Goal: Complete application form: Complete application form

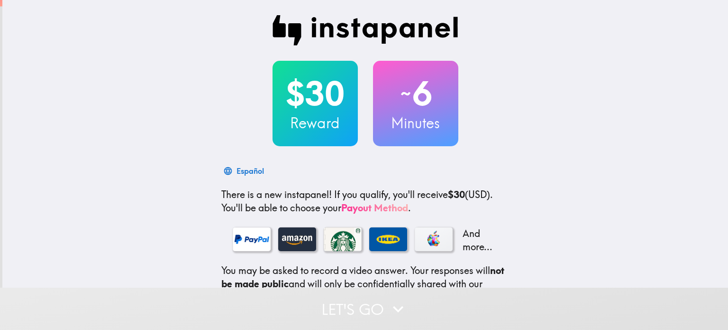
scroll to position [120, 0]
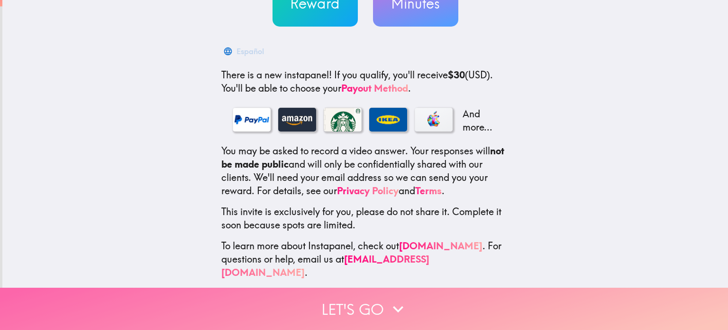
click at [379, 304] on button "Let's go" at bounding box center [364, 308] width 728 height 42
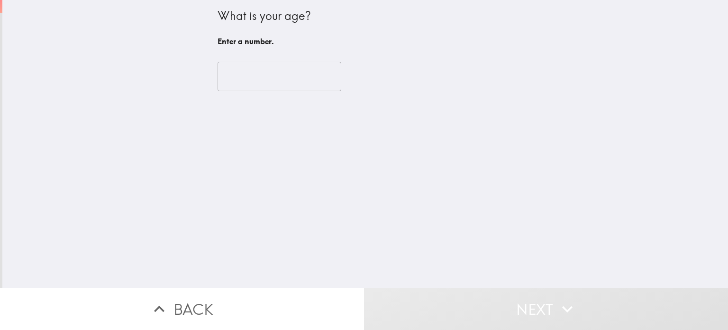
click at [252, 83] on input "number" at bounding box center [280, 76] width 124 height 29
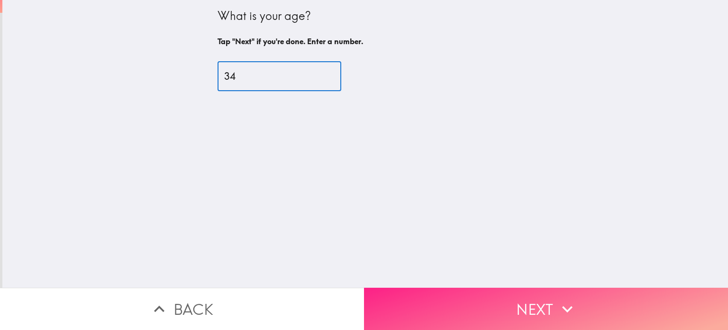
type input "34"
click at [510, 303] on button "Next" at bounding box center [546, 308] width 364 height 42
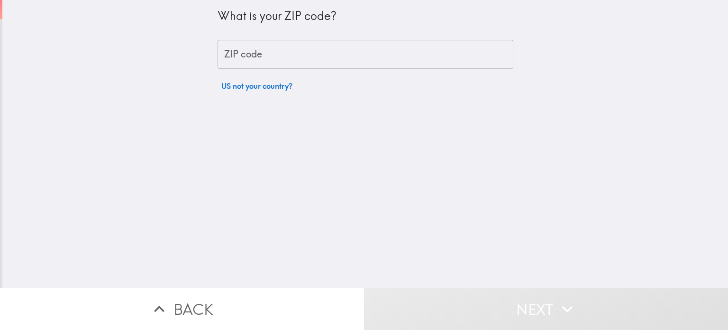
drag, startPoint x: 271, startPoint y: 55, endPoint x: 283, endPoint y: 41, distance: 17.8
click at [271, 55] on input "ZIP code" at bounding box center [366, 54] width 296 height 29
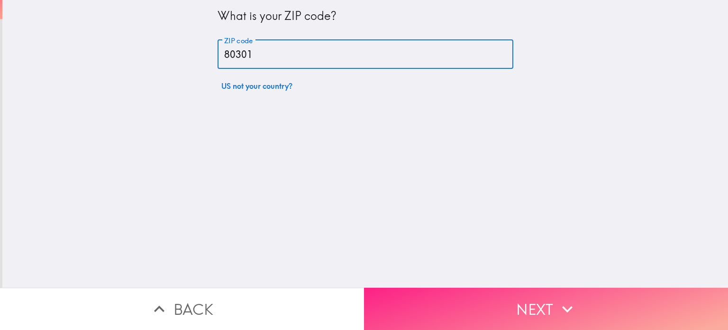
type input "80301"
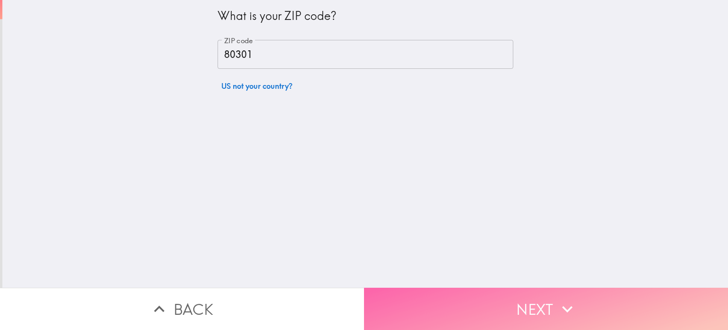
click at [500, 311] on button "Next" at bounding box center [546, 308] width 364 height 42
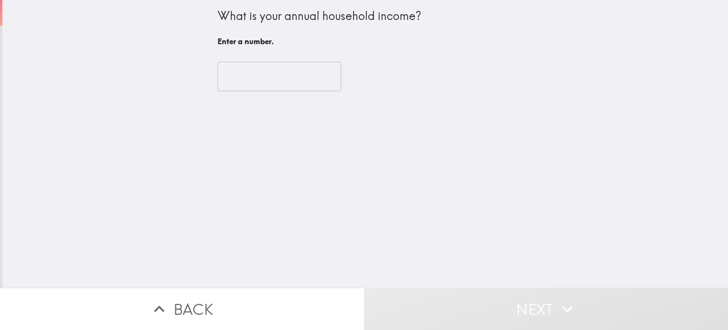
click at [277, 75] on input "number" at bounding box center [280, 76] width 124 height 29
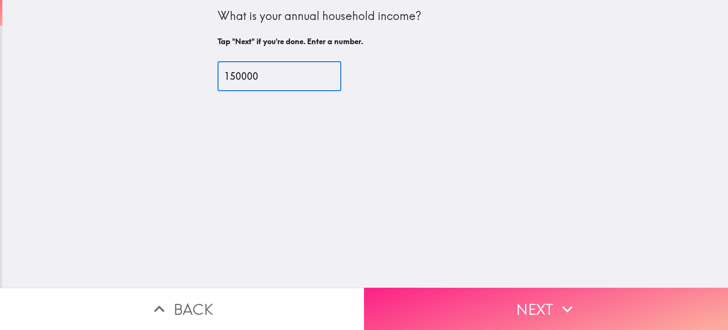
type input "150000"
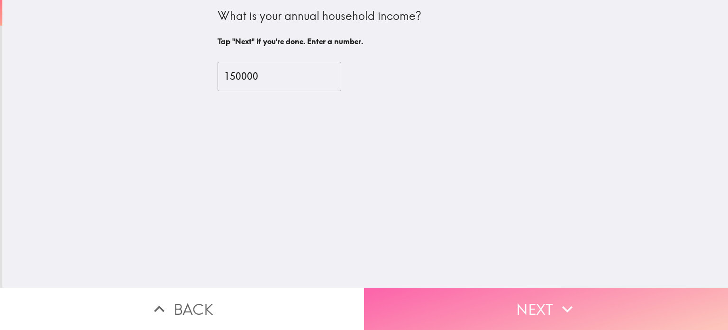
click at [412, 294] on button "Next" at bounding box center [546, 308] width 364 height 42
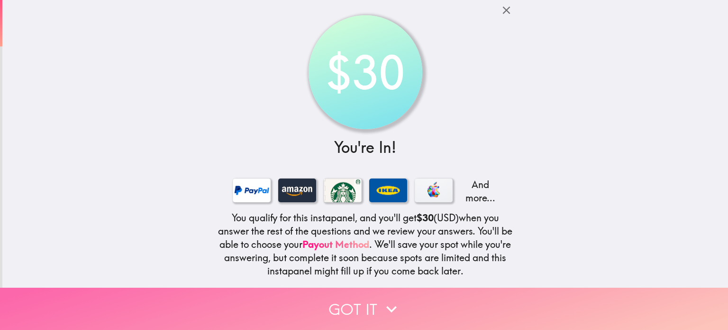
click at [409, 293] on button "Got it" at bounding box center [364, 308] width 728 height 42
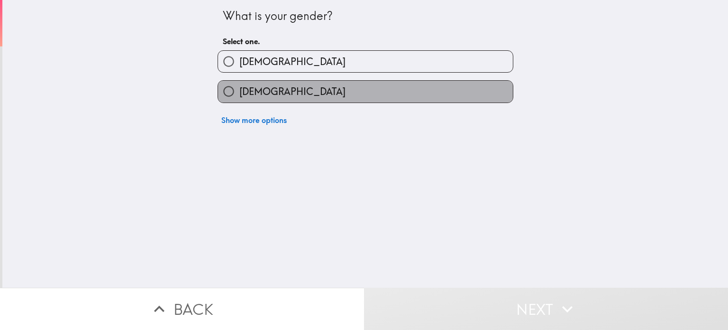
click at [281, 90] on label "[DEMOGRAPHIC_DATA]" at bounding box center [365, 91] width 295 height 21
click at [239, 90] on input "[DEMOGRAPHIC_DATA]" at bounding box center [228, 91] width 21 height 21
radio input "true"
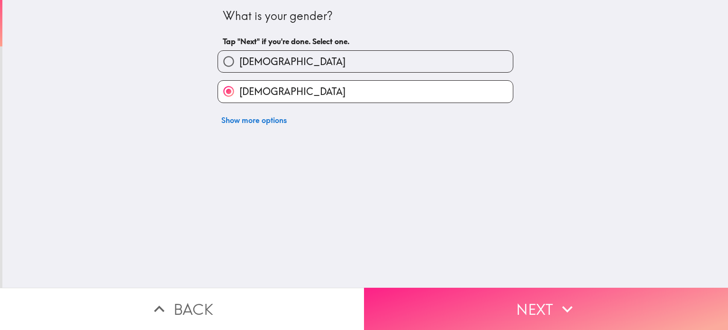
click at [435, 295] on button "Next" at bounding box center [546, 308] width 364 height 42
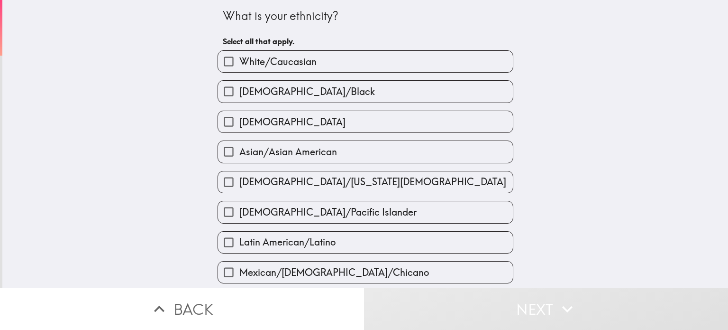
click at [381, 64] on label "White/Caucasian" at bounding box center [365, 61] width 295 height 21
click at [239, 64] on input "White/Caucasian" at bounding box center [228, 61] width 21 height 21
checkbox input "true"
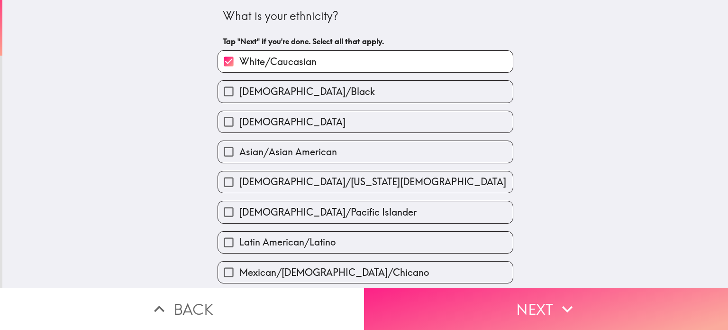
click at [467, 303] on button "Next" at bounding box center [546, 308] width 364 height 42
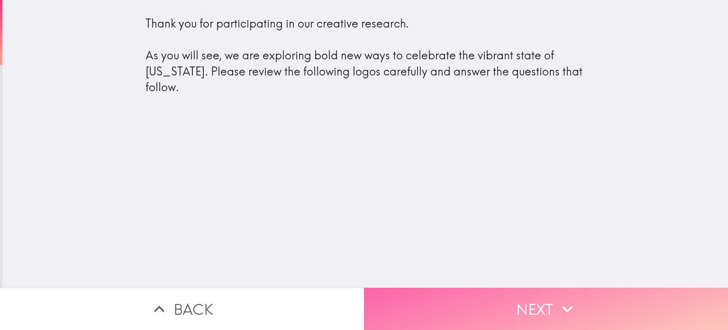
click at [557, 308] on icon "button" at bounding box center [567, 308] width 21 height 21
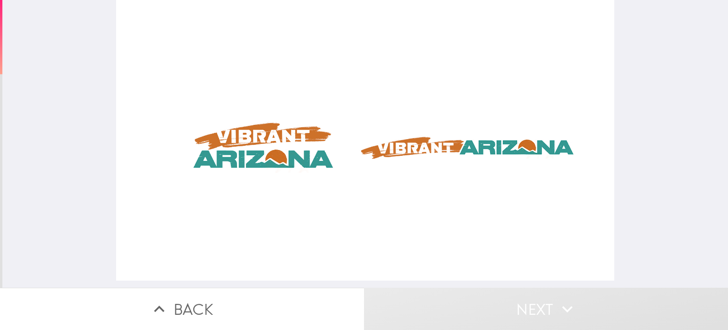
scroll to position [0, 4]
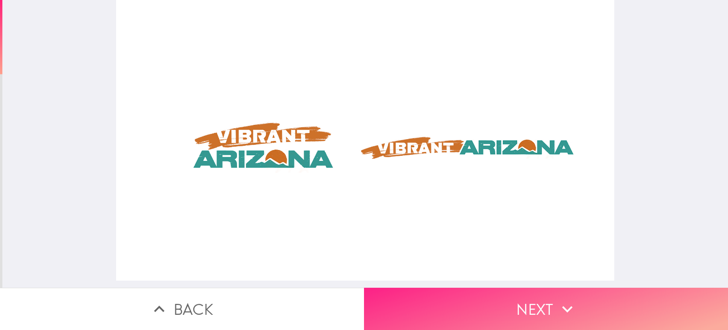
click at [525, 299] on button "Next" at bounding box center [546, 308] width 364 height 42
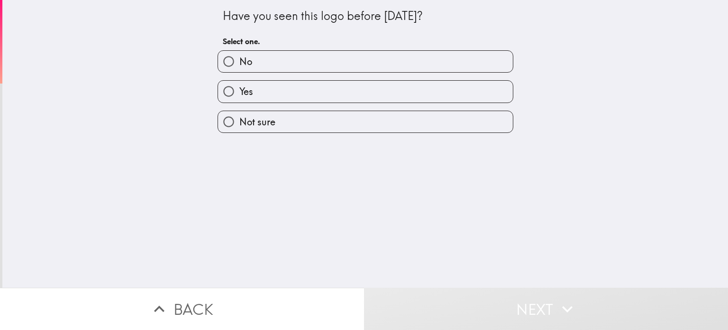
click at [395, 81] on label "Yes" at bounding box center [365, 91] width 295 height 21
click at [239, 81] on input "Yes" at bounding box center [228, 91] width 21 height 21
radio input "true"
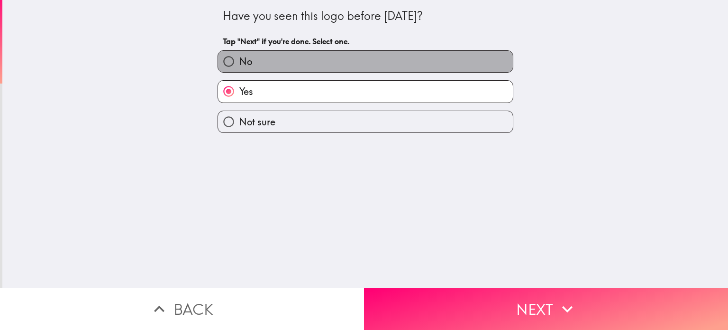
click at [374, 66] on label "No" at bounding box center [365, 61] width 295 height 21
click at [239, 66] on input "No" at bounding box center [228, 61] width 21 height 21
radio input "true"
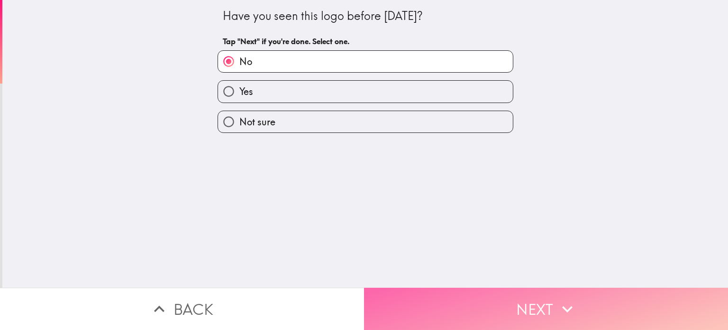
click at [496, 299] on button "Next" at bounding box center [546, 308] width 364 height 42
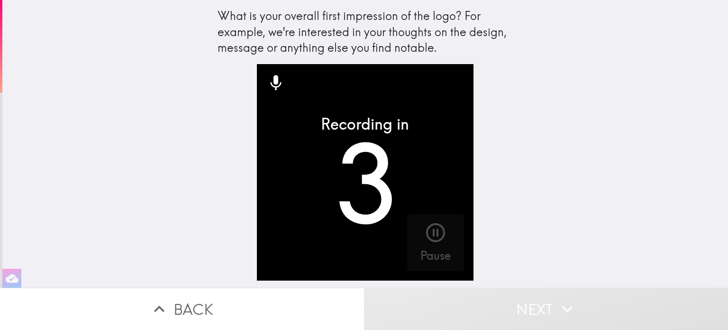
click at [343, 191] on video "button" at bounding box center [365, 172] width 216 height 216
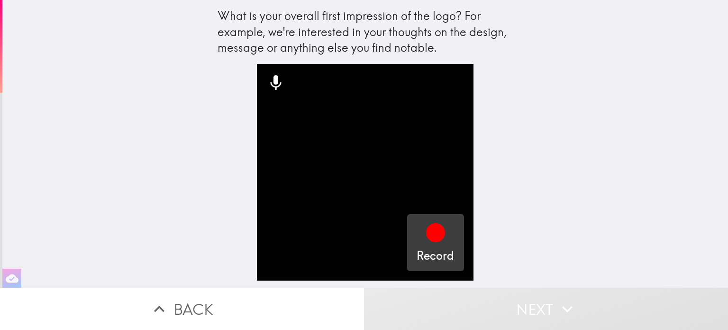
click at [433, 233] on icon "button" at bounding box center [435, 232] width 19 height 19
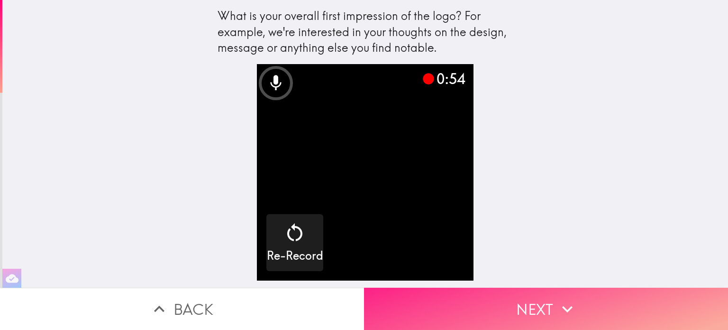
click at [541, 297] on button "Next" at bounding box center [546, 308] width 364 height 42
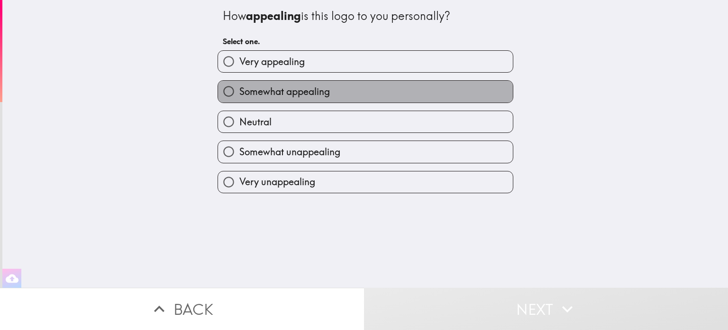
click at [353, 93] on label "Somewhat appealing" at bounding box center [365, 91] width 295 height 21
click at [239, 93] on input "Somewhat appealing" at bounding box center [228, 91] width 21 height 21
radio input "true"
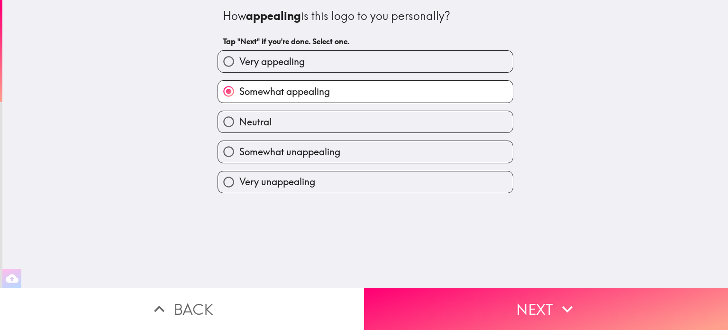
click at [341, 73] on div "Somewhat appealing" at bounding box center [362, 88] width 304 height 30
click at [330, 63] on label "Very appealing" at bounding box center [365, 61] width 295 height 21
click at [239, 63] on input "Very appealing" at bounding box center [228, 61] width 21 height 21
radio input "true"
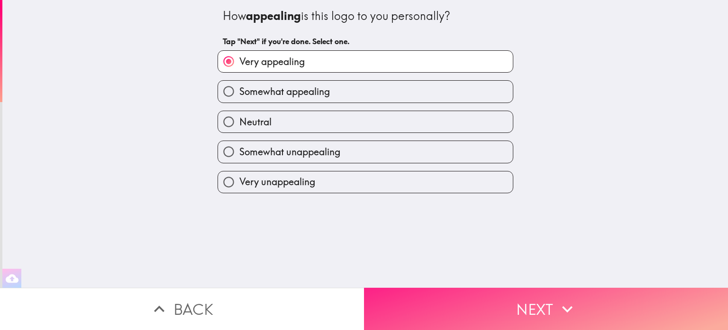
click at [522, 296] on button "Next" at bounding box center [546, 308] width 364 height 42
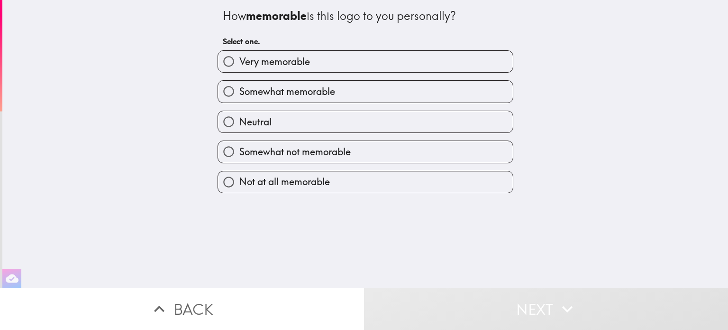
click at [380, 89] on label "Somewhat memorable" at bounding box center [365, 91] width 295 height 21
click at [239, 89] on input "Somewhat memorable" at bounding box center [228, 91] width 21 height 21
radio input "true"
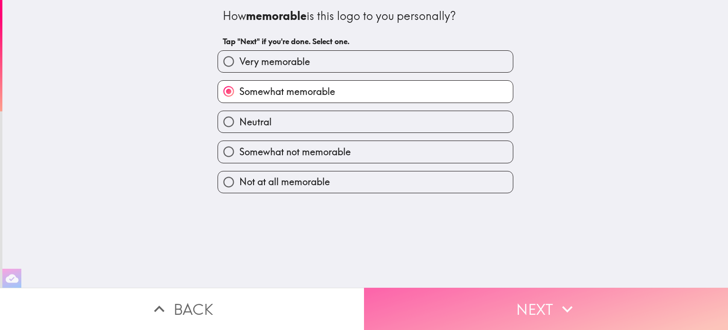
click at [464, 292] on button "Next" at bounding box center [546, 308] width 364 height 42
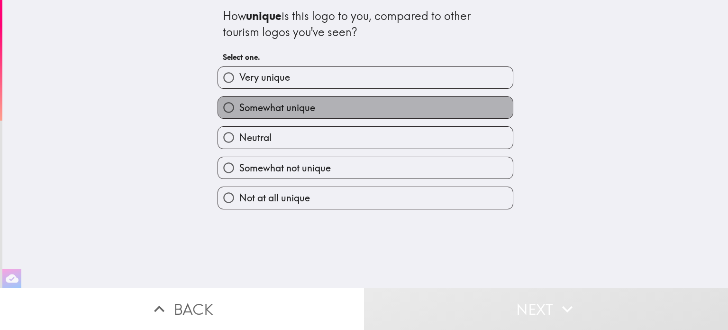
click at [383, 113] on label "Somewhat unique" at bounding box center [365, 107] width 295 height 21
click at [239, 113] on input "Somewhat unique" at bounding box center [228, 107] width 21 height 21
radio input "true"
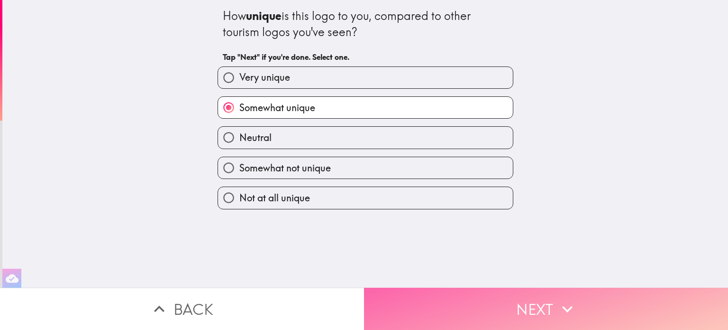
click at [484, 301] on button "Next" at bounding box center [546, 308] width 364 height 42
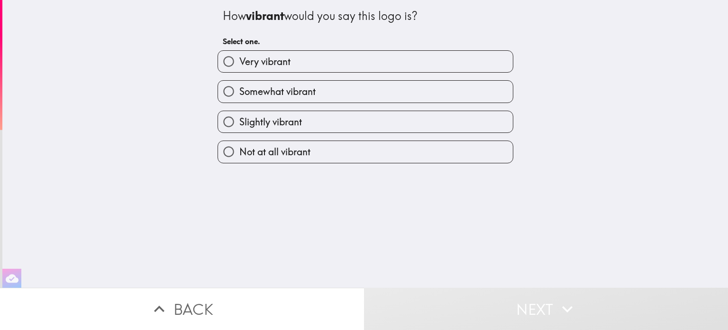
click at [405, 63] on label "Very vibrant" at bounding box center [365, 61] width 295 height 21
click at [239, 63] on input "Very vibrant" at bounding box center [228, 61] width 21 height 21
radio input "true"
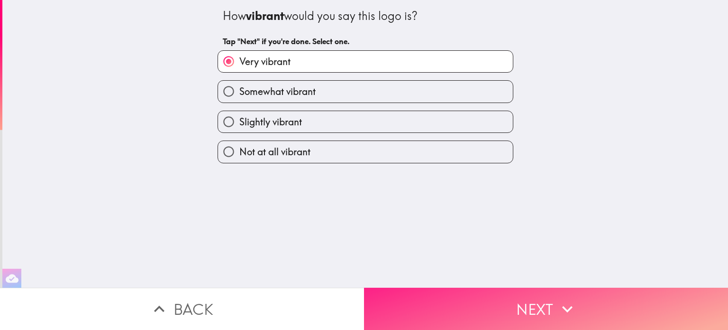
click at [465, 299] on button "Next" at bounding box center [546, 308] width 364 height 42
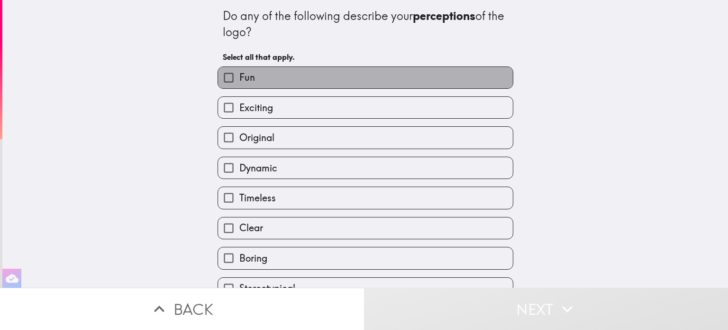
click at [396, 78] on label "Fun" at bounding box center [365, 77] width 295 height 21
click at [239, 78] on input "Fun" at bounding box center [228, 77] width 21 height 21
checkbox input "true"
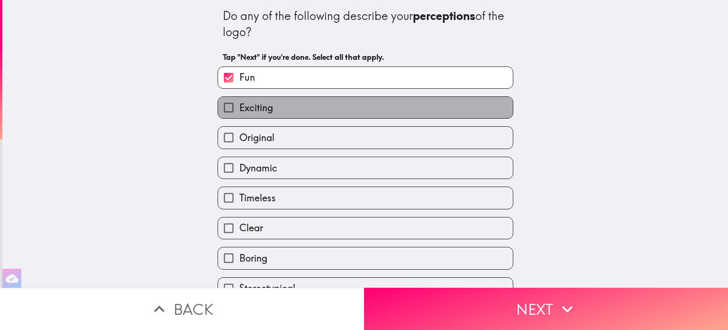
click at [378, 109] on label "Exciting" at bounding box center [365, 107] width 295 height 21
click at [239, 109] on input "Exciting" at bounding box center [228, 107] width 21 height 21
checkbox input "true"
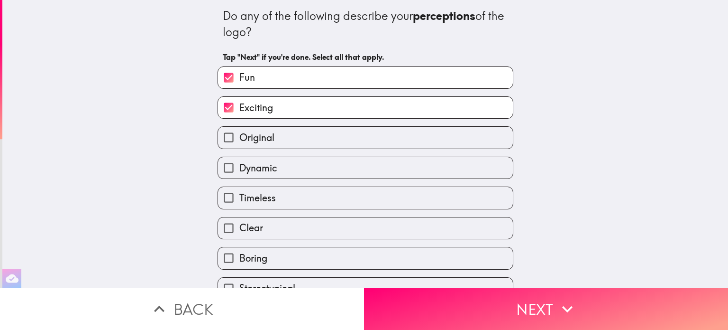
click at [406, 231] on label "Clear" at bounding box center [365, 227] width 295 height 21
click at [239, 231] on input "Clear" at bounding box center [228, 227] width 21 height 21
checkbox input "true"
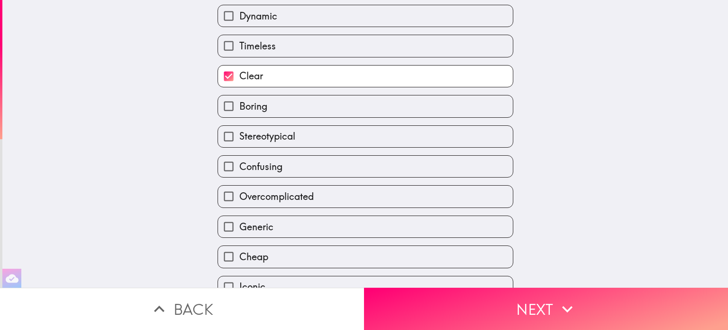
scroll to position [196, 0]
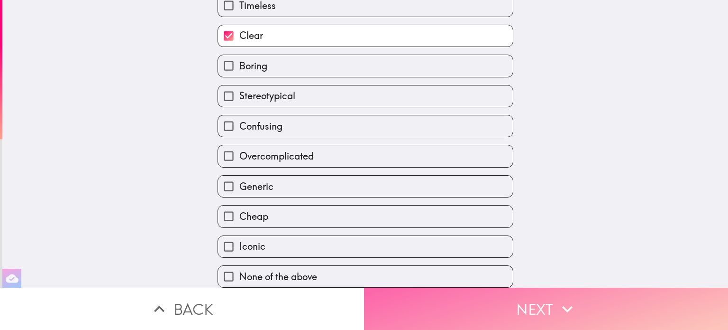
click at [530, 301] on button "Next" at bounding box center [546, 308] width 364 height 42
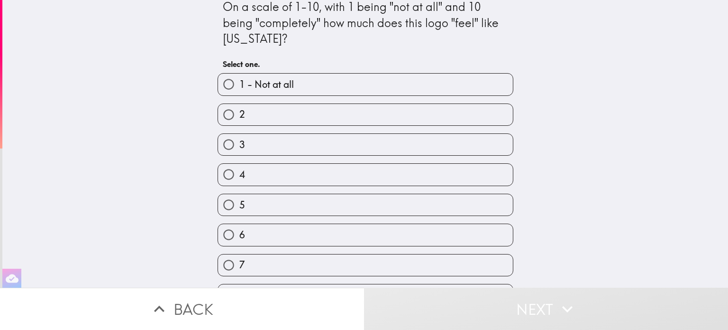
scroll to position [93, 0]
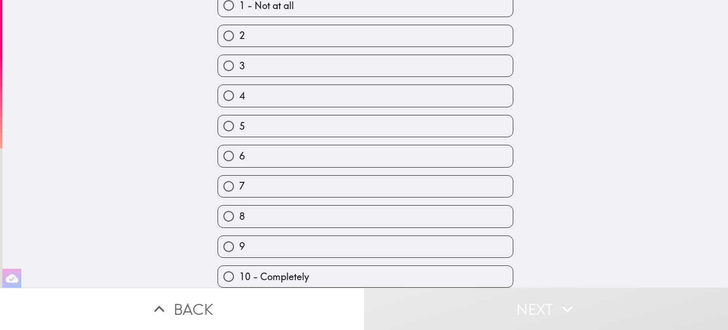
click at [370, 236] on label "9" at bounding box center [365, 246] width 295 height 21
click at [239, 236] on input "9" at bounding box center [228, 246] width 21 height 21
radio input "true"
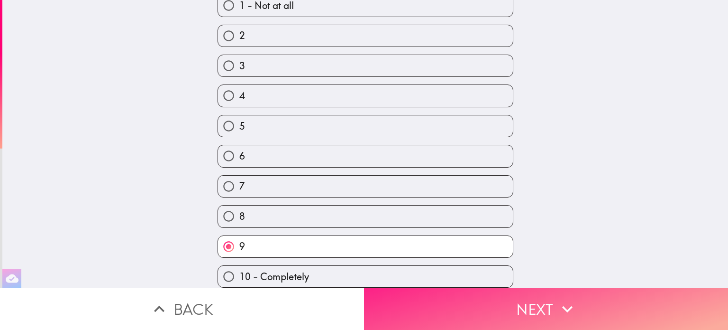
click at [484, 295] on button "Next" at bounding box center [546, 308] width 364 height 42
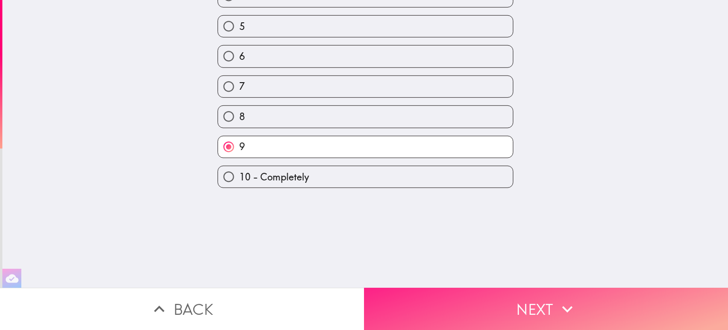
scroll to position [0, 0]
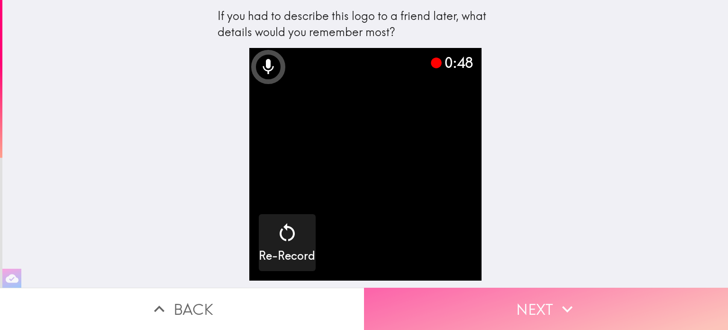
click at [548, 304] on button "Next" at bounding box center [546, 308] width 364 height 42
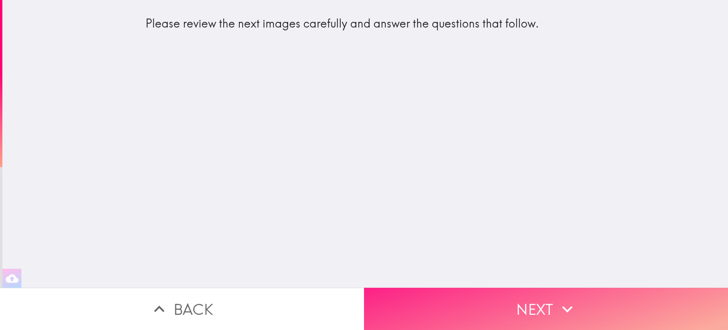
click at [544, 303] on button "Next" at bounding box center [546, 308] width 364 height 42
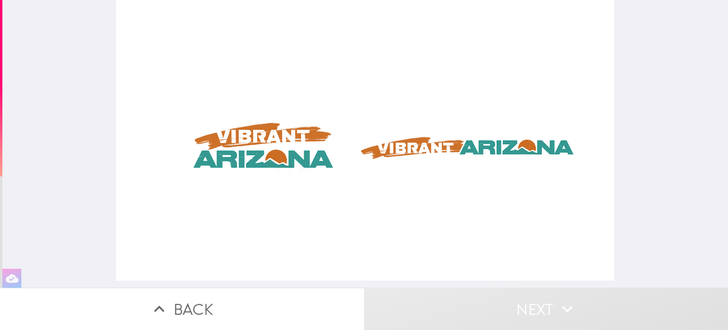
scroll to position [0, 4]
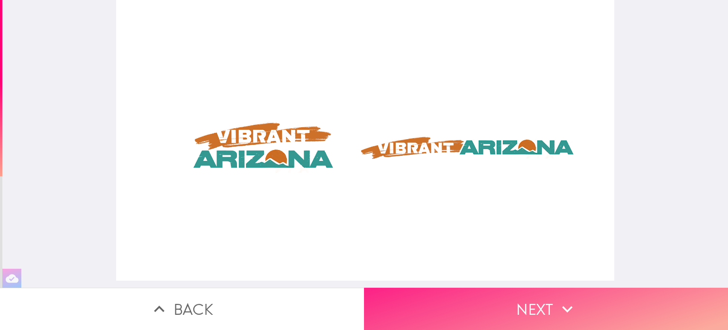
click at [538, 300] on button "Next" at bounding box center [546, 308] width 364 height 42
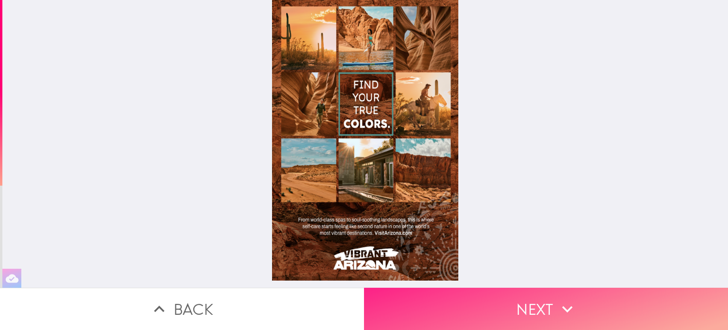
click at [539, 304] on button "Next" at bounding box center [546, 308] width 364 height 42
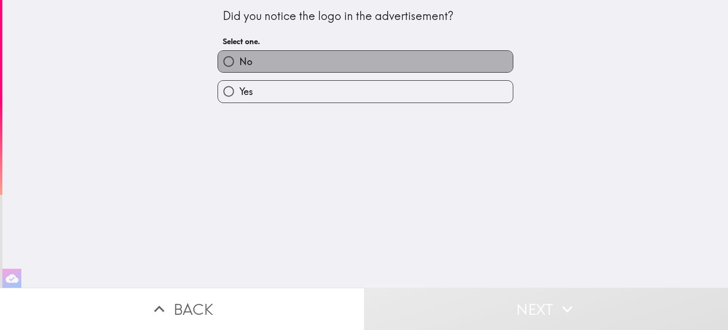
click at [376, 64] on label "No" at bounding box center [365, 61] width 295 height 21
click at [239, 64] on input "No" at bounding box center [228, 61] width 21 height 21
radio input "true"
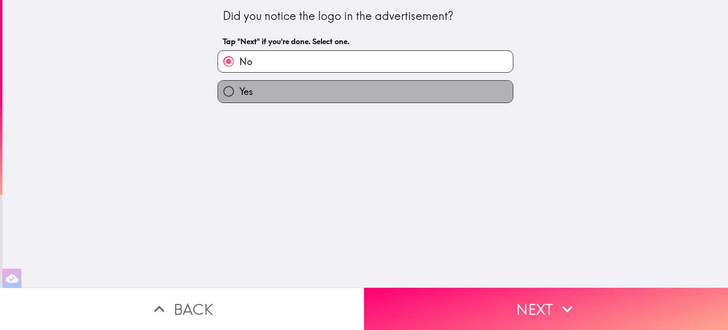
click at [364, 89] on label "Yes" at bounding box center [365, 91] width 295 height 21
click at [239, 89] on input "Yes" at bounding box center [228, 91] width 21 height 21
radio input "true"
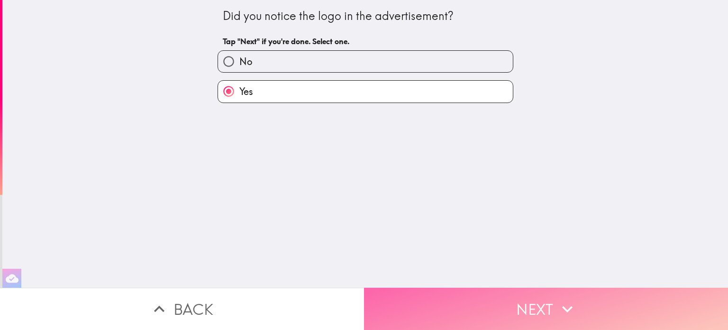
click at [540, 295] on button "Next" at bounding box center [546, 308] width 364 height 42
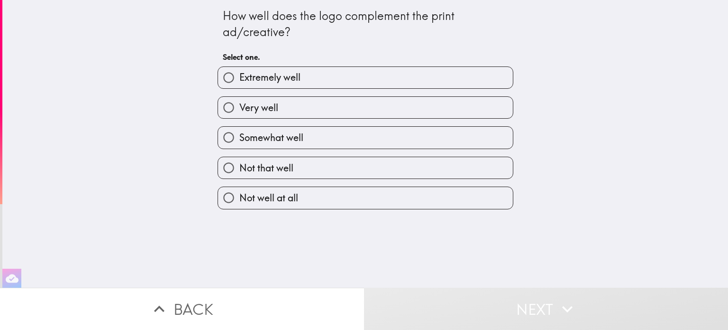
click at [368, 112] on label "Very well" at bounding box center [365, 107] width 295 height 21
click at [239, 112] on input "Very well" at bounding box center [228, 107] width 21 height 21
radio input "true"
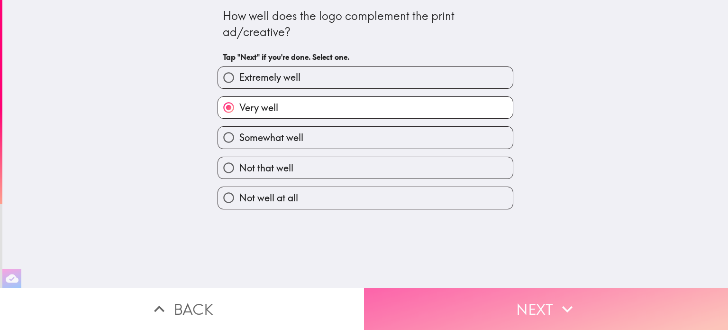
click at [529, 294] on button "Next" at bounding box center [546, 308] width 364 height 42
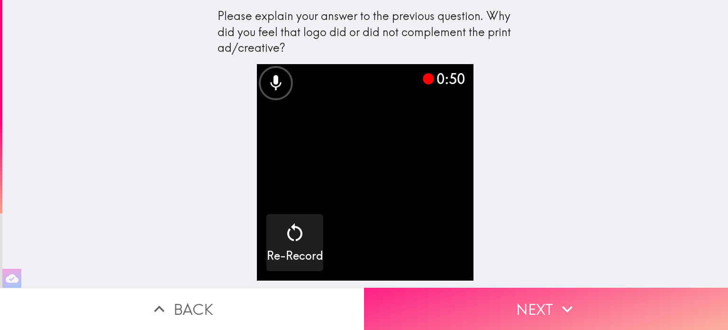
click at [535, 291] on button "Next" at bounding box center [546, 308] width 364 height 42
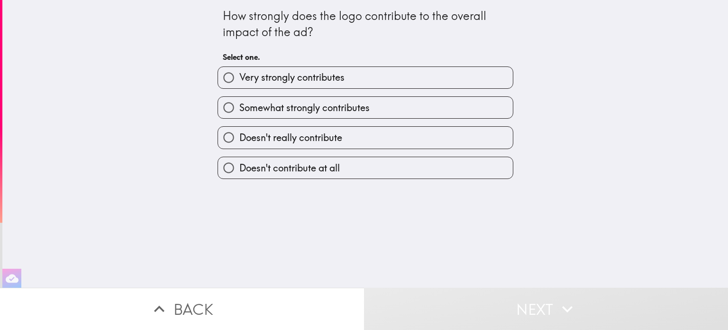
click at [354, 78] on label "Very strongly contributes" at bounding box center [365, 77] width 295 height 21
click at [239, 78] on input "Very strongly contributes" at bounding box center [228, 77] width 21 height 21
radio input "true"
click at [354, 78] on label "Very strongly contributes" at bounding box center [365, 77] width 295 height 21
click at [239, 78] on input "Very strongly contributes" at bounding box center [228, 77] width 21 height 21
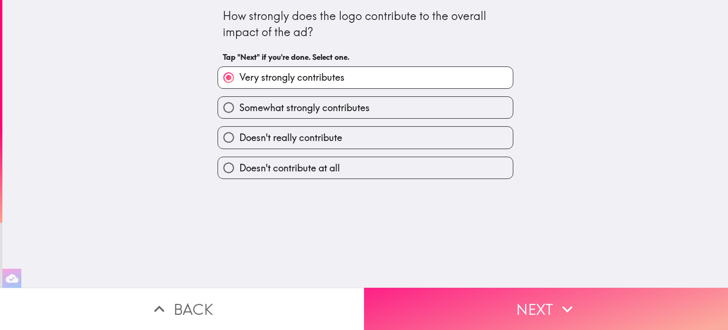
click at [534, 301] on button "Next" at bounding box center [546, 308] width 364 height 42
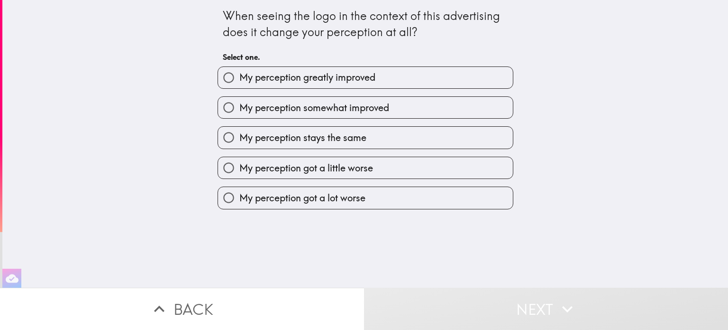
click at [384, 107] on label "My perception somewhat improved" at bounding box center [365, 107] width 295 height 21
click at [239, 107] on input "My perception somewhat improved" at bounding box center [228, 107] width 21 height 21
radio input "true"
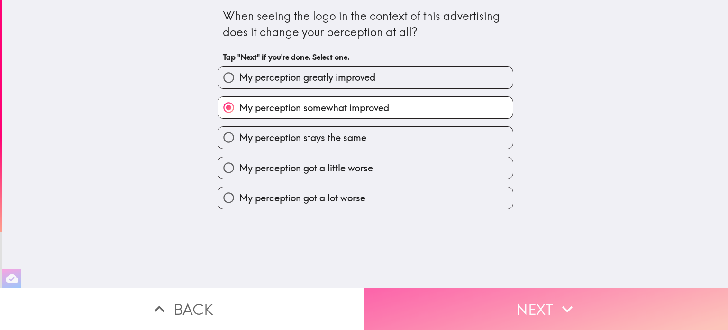
click at [529, 300] on button "Next" at bounding box center [546, 308] width 364 height 42
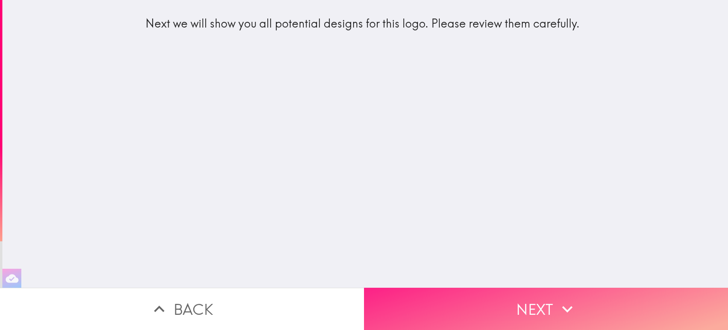
click at [514, 301] on button "Next" at bounding box center [546, 308] width 364 height 42
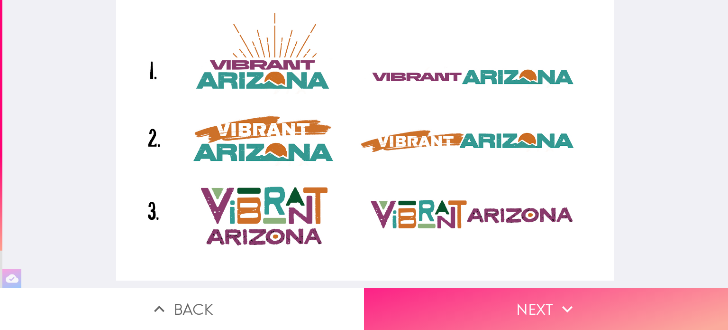
click at [501, 301] on button "Next" at bounding box center [546, 308] width 364 height 42
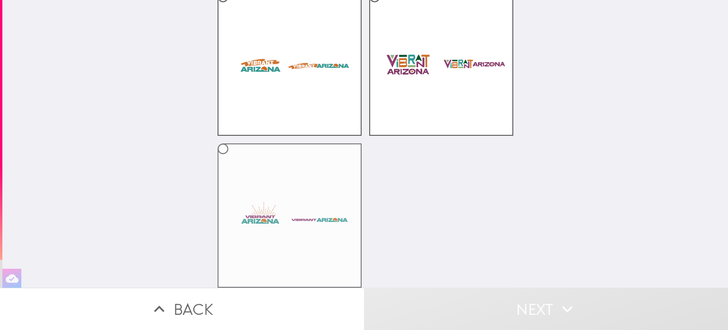
scroll to position [95, 0]
click at [258, 167] on label at bounding box center [290, 215] width 144 height 144
click at [234, 159] on input "radio" at bounding box center [222, 148] width 21 height 21
radio input "true"
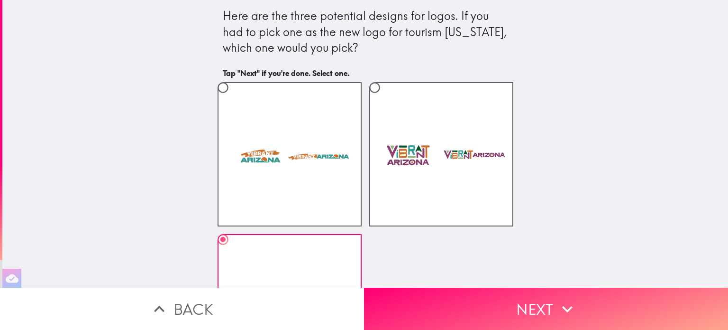
scroll to position [98, 0]
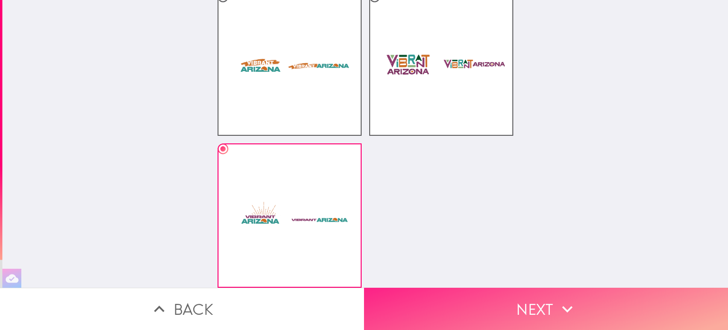
click at [527, 301] on button "Next" at bounding box center [546, 308] width 364 height 42
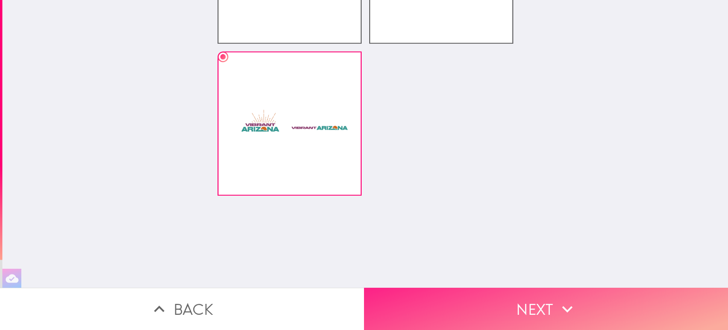
scroll to position [0, 0]
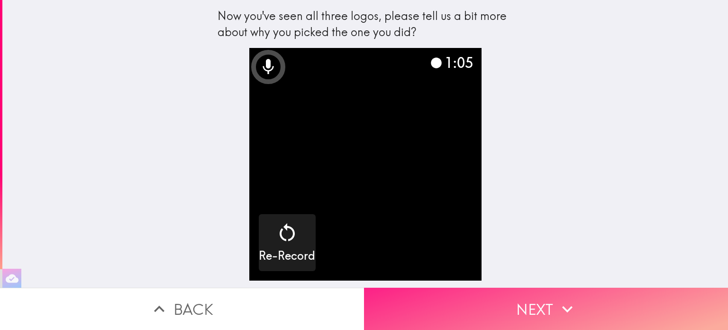
click at [534, 302] on button "Next" at bounding box center [546, 308] width 364 height 42
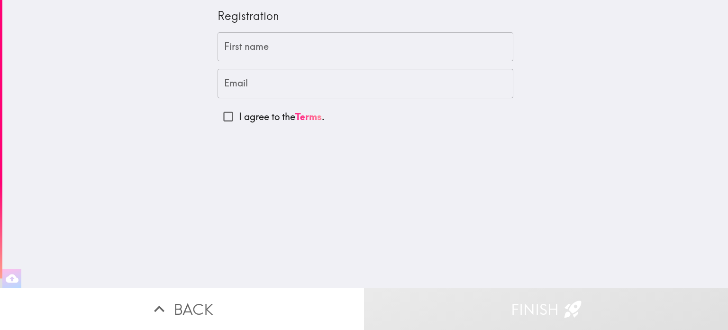
click at [330, 47] on input "First name" at bounding box center [366, 46] width 296 height 29
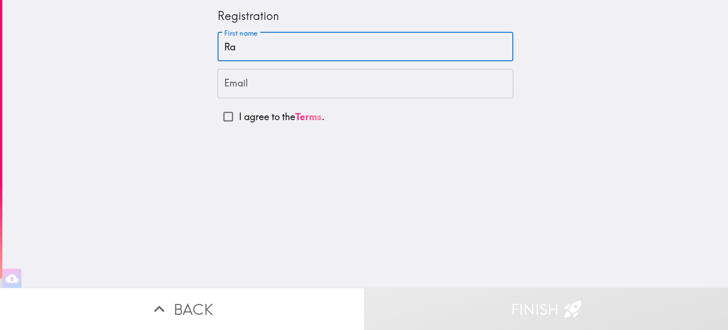
click at [330, 47] on input "Ra" at bounding box center [366, 46] width 296 height 29
type input "[PERSON_NAME]"
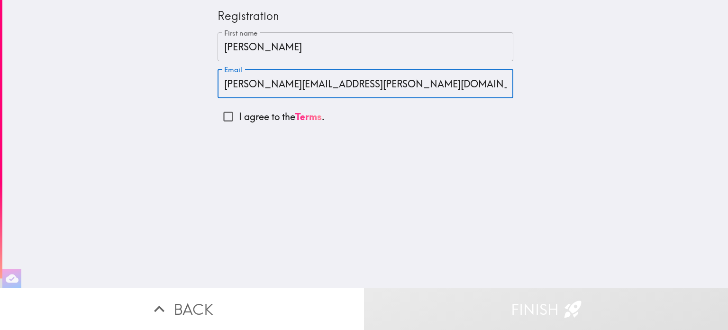
type input "[PERSON_NAME][EMAIL_ADDRESS][PERSON_NAME][DOMAIN_NAME]"
click at [218, 119] on input "I agree to the Terms ." at bounding box center [228, 116] width 21 height 21
checkbox input "true"
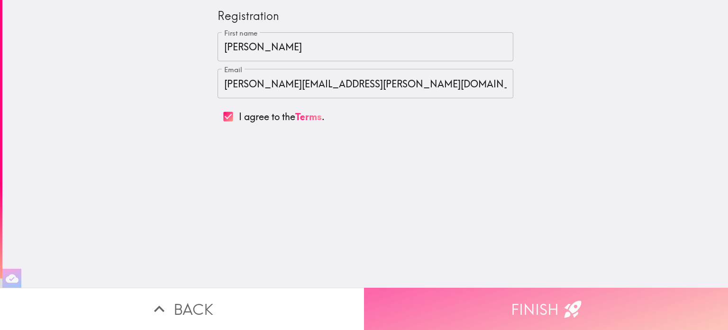
click at [518, 307] on button "Finish" at bounding box center [546, 308] width 364 height 42
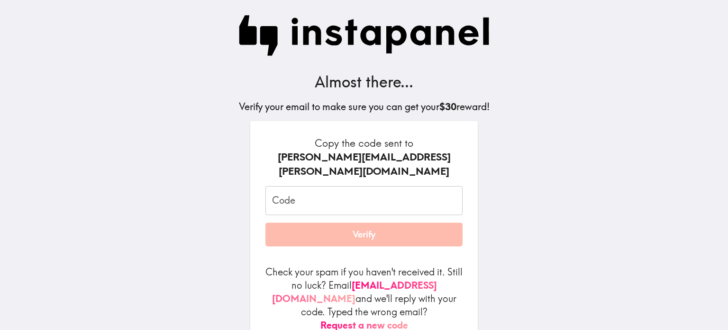
scroll to position [28, 0]
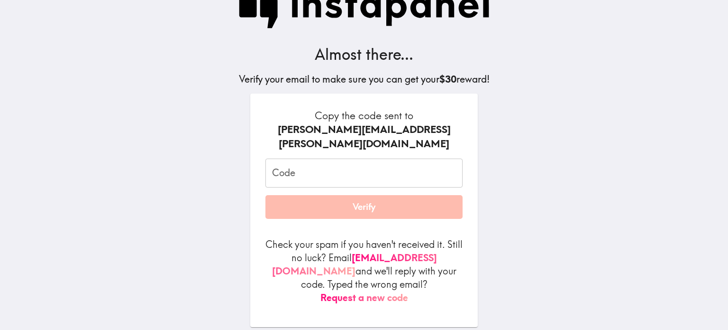
click at [368, 158] on input "Code" at bounding box center [364, 172] width 197 height 29
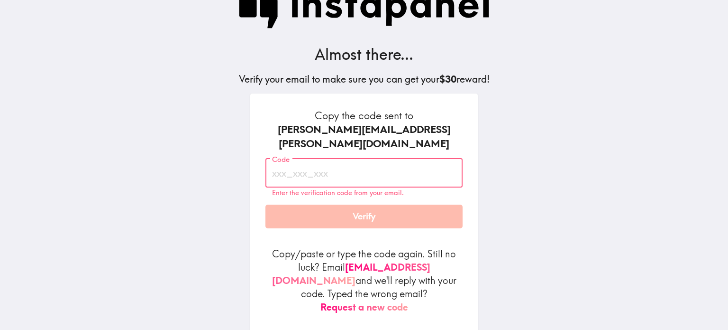
paste input "UiY_68H_mL3"
click at [372, 165] on input "UiY_68H_mL3" at bounding box center [364, 172] width 197 height 29
type input "UiY_68H_mL3"
click at [376, 205] on button "Verify" at bounding box center [364, 216] width 197 height 24
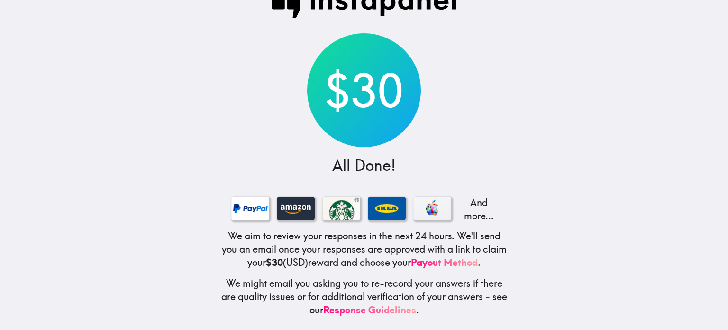
scroll to position [36, 0]
